Goal: Information Seeking & Learning: Learn about a topic

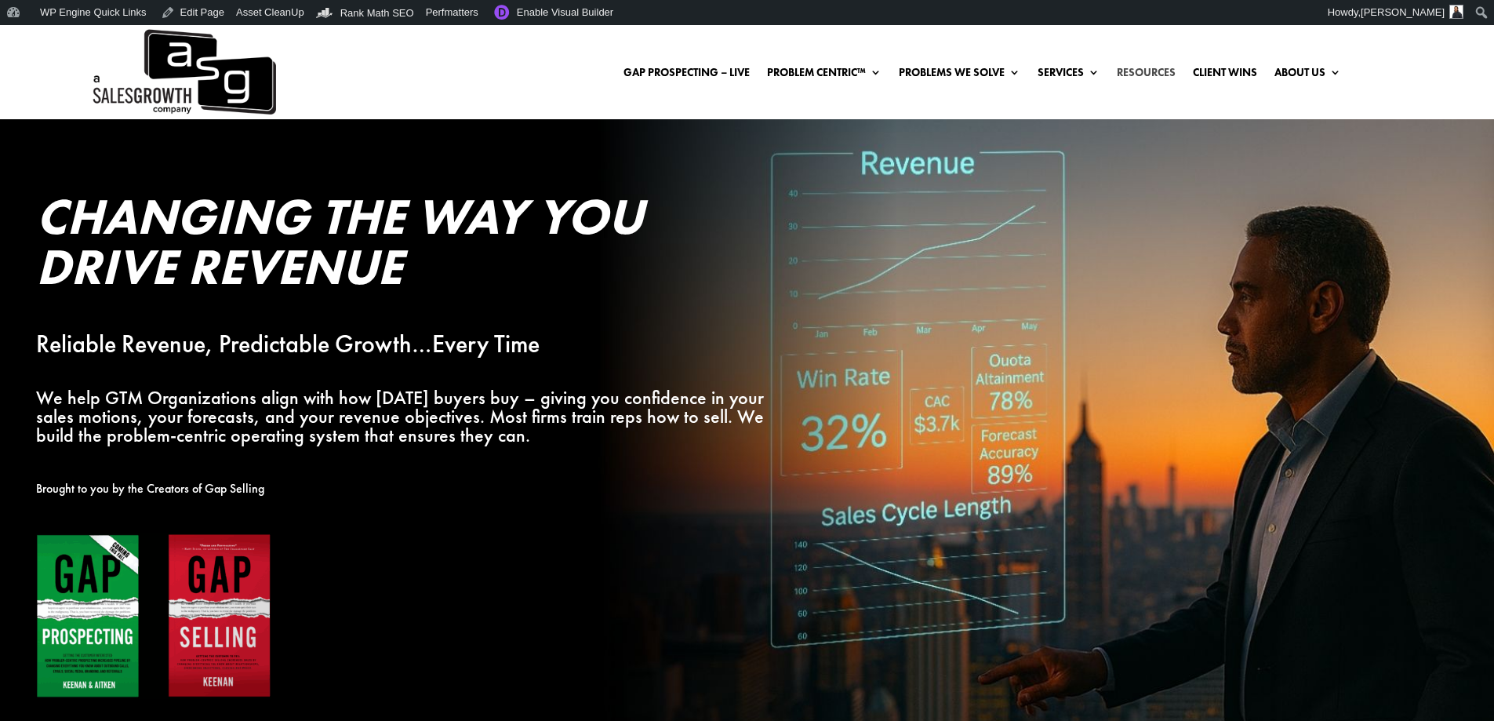
click at [1130, 71] on link "Resources" at bounding box center [1146, 75] width 59 height 17
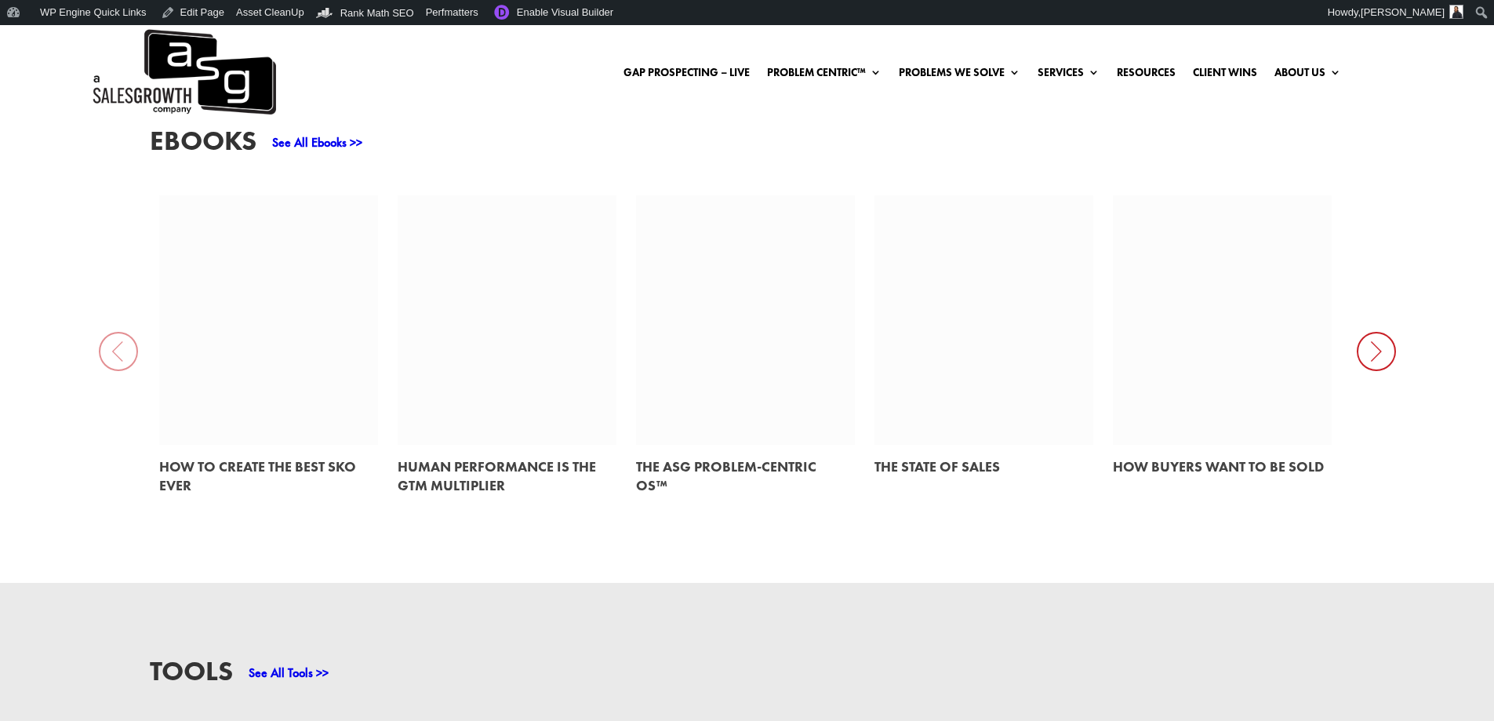
scroll to position [786, 0]
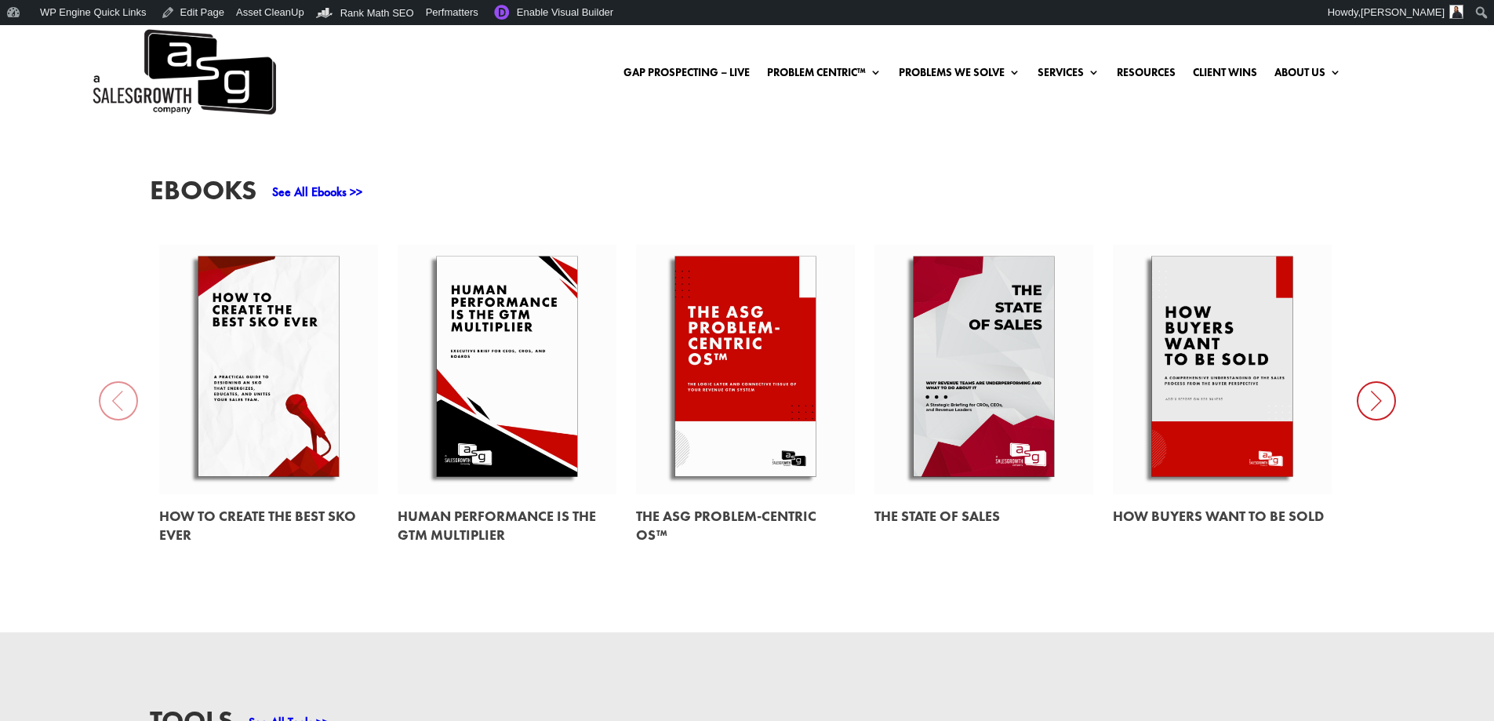
drag, startPoint x: 1499, startPoint y: 65, endPoint x: 1500, endPoint y: 226, distance: 160.7
click at [717, 344] on link at bounding box center [745, 369] width 219 height 249
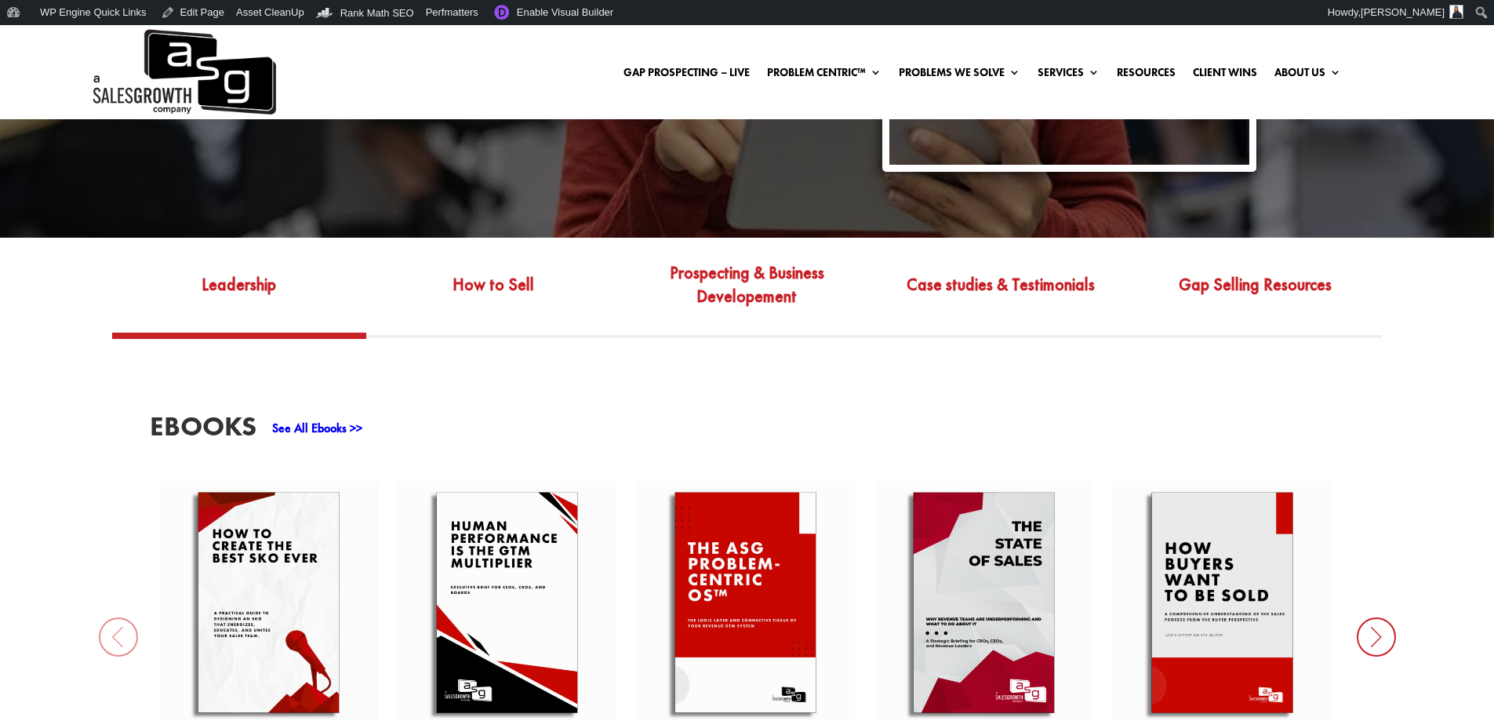
scroll to position [667, 0]
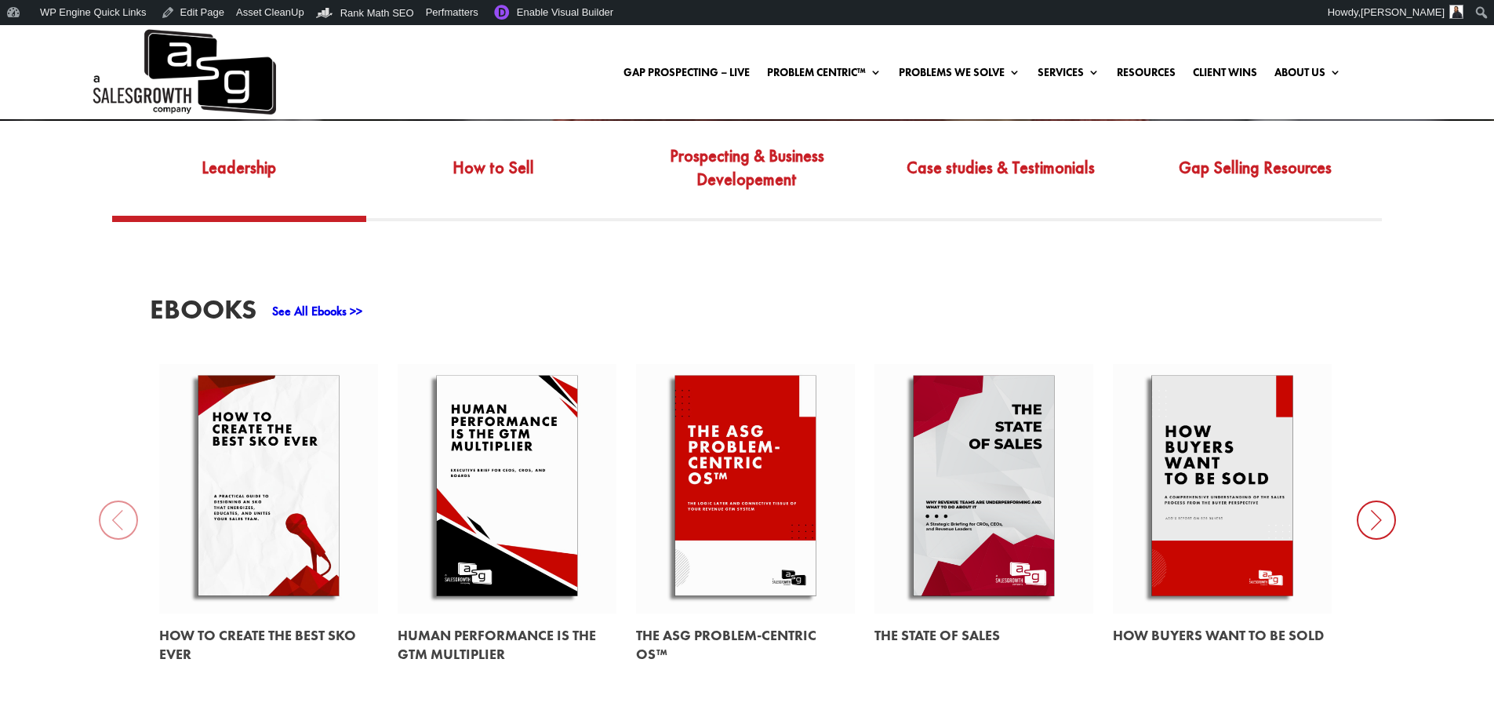
click at [530, 386] on link at bounding box center [507, 488] width 219 height 249
